Goal: Navigation & Orientation: Find specific page/section

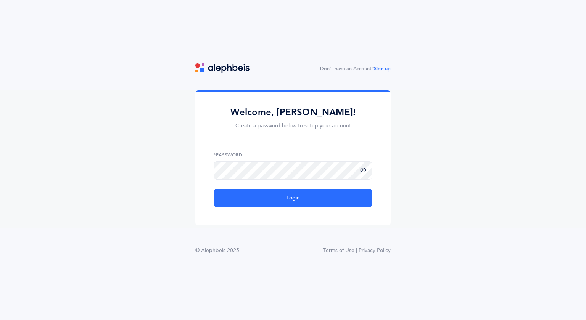
click at [364, 171] on span at bounding box center [363, 170] width 6 height 6
click at [354, 171] on icon at bounding box center [354, 170] width 6 height 7
click at [364, 171] on icon at bounding box center [363, 170] width 6 height 6
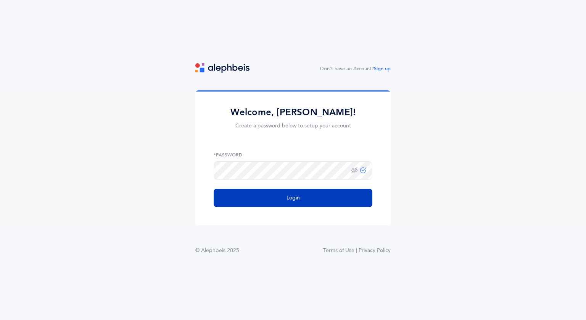
click at [330, 193] on button "Login" at bounding box center [293, 198] width 159 height 18
